Goal: Navigation & Orientation: Find specific page/section

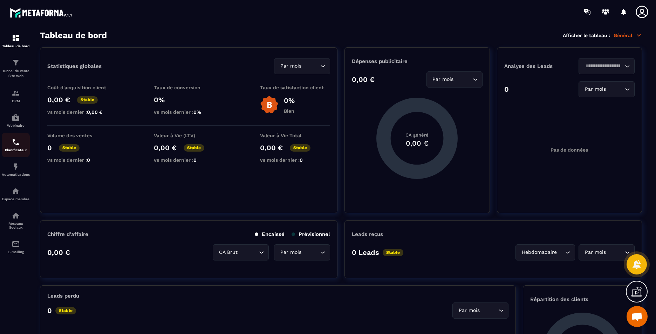
click at [12, 142] on img at bounding box center [16, 142] width 8 height 8
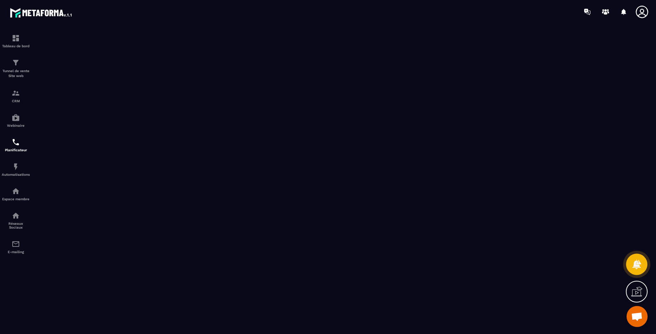
click at [639, 261] on icon at bounding box center [636, 264] width 9 height 9
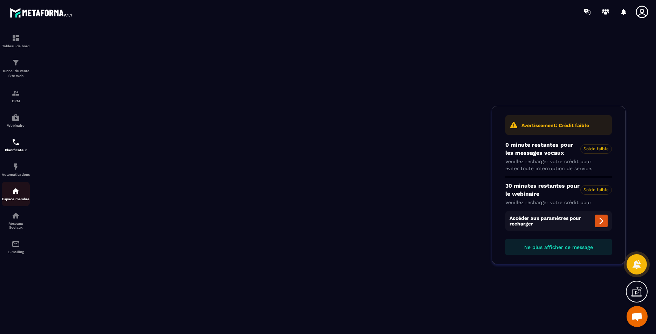
click at [12, 201] on p "Espace membre" at bounding box center [16, 199] width 28 height 4
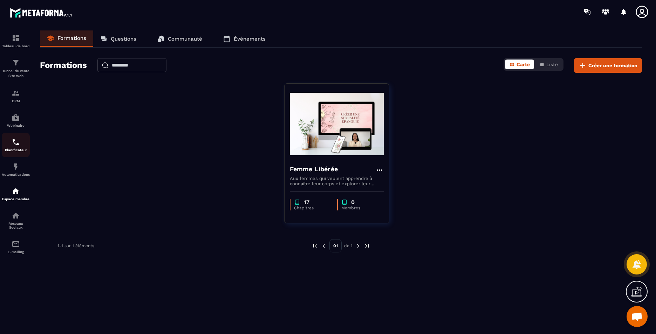
click at [13, 145] on img at bounding box center [16, 142] width 8 height 8
